Goal: Navigation & Orientation: Go to known website

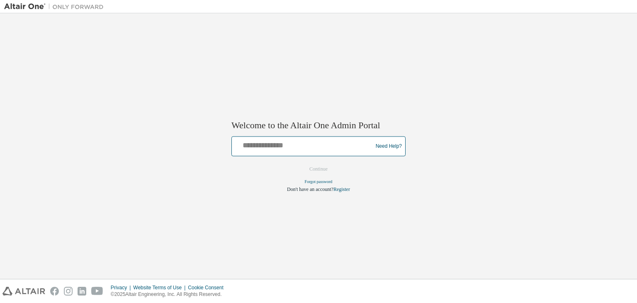
click at [291, 147] on input "text" at bounding box center [303, 144] width 136 height 12
type input "**********"
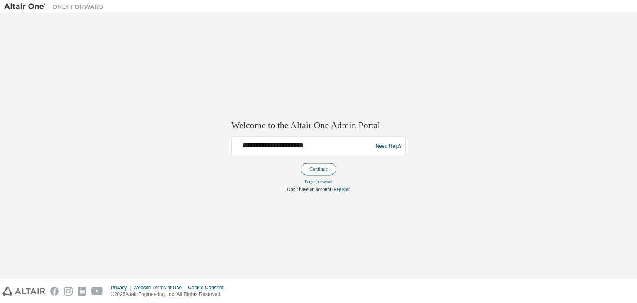
click at [308, 170] on button "Continue" at bounding box center [318, 169] width 36 height 12
